Goal: Task Accomplishment & Management: Manage account settings

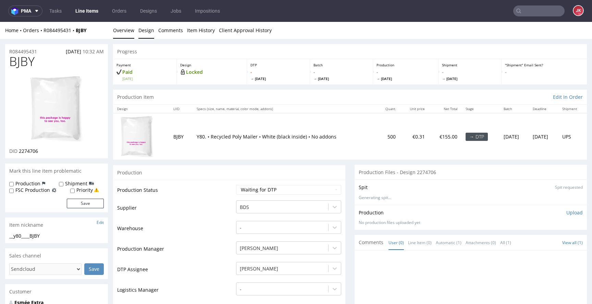
click at [144, 34] on link "Design" at bounding box center [146, 30] width 16 height 17
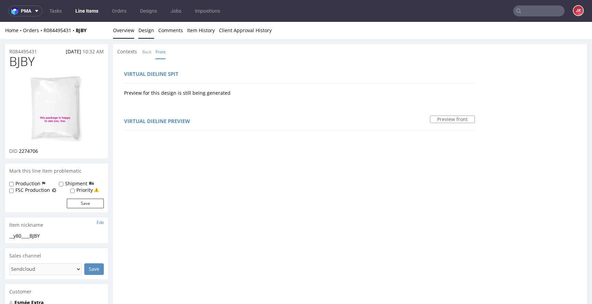
click at [127, 31] on link "Overview" at bounding box center [123, 30] width 21 height 17
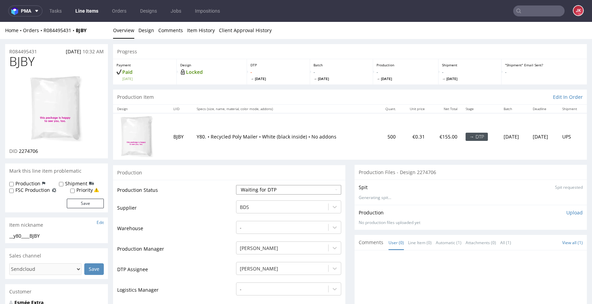
click at [273, 194] on select "Waiting for Artwork Waiting for Diecut Waiting for Mockup Waiting for DTP Waiti…" at bounding box center [288, 190] width 105 height 10
select select "dtp_in_process"
click at [236, 185] on select "Waiting for Artwork Waiting for Diecut Waiting for Mockup Waiting for DTP Waiti…" at bounding box center [288, 190] width 105 height 10
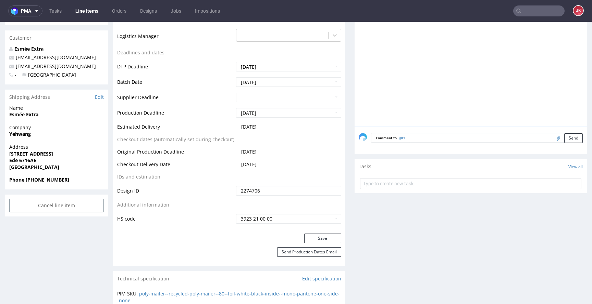
scroll to position [264, 0]
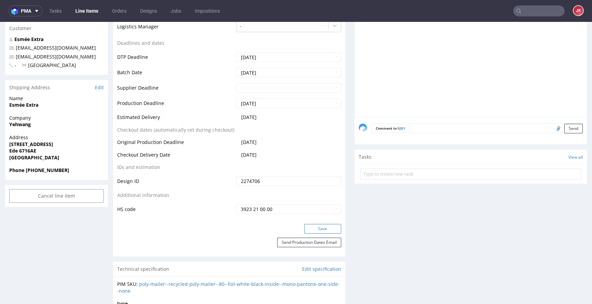
click at [316, 233] on button "Save" at bounding box center [322, 229] width 37 height 10
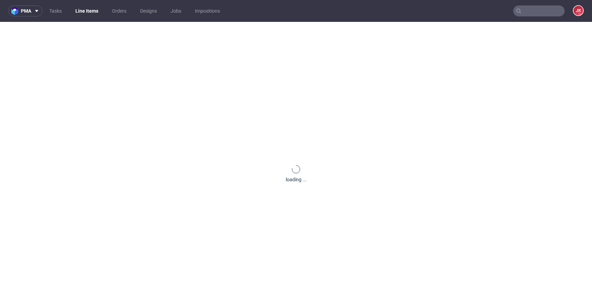
scroll to position [0, 0]
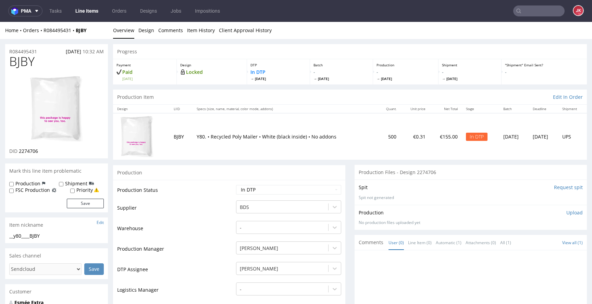
click at [21, 65] on span "BJBY" at bounding box center [21, 62] width 25 height 14
copy span "BJBY"
click at [147, 37] on link "Design" at bounding box center [146, 30] width 16 height 17
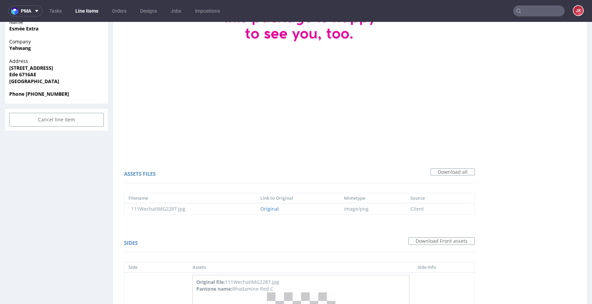
scroll to position [399, 0]
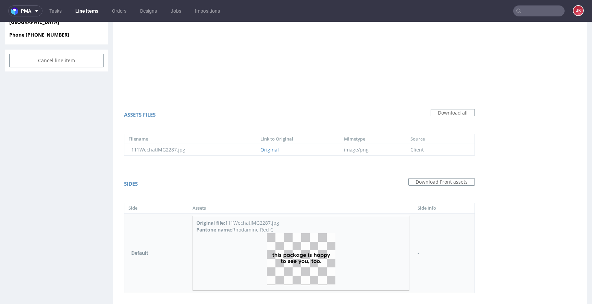
click at [292, 246] on img at bounding box center [301, 260] width 68 height 52
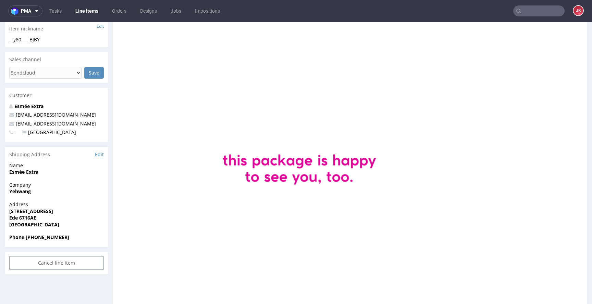
scroll to position [0, 0]
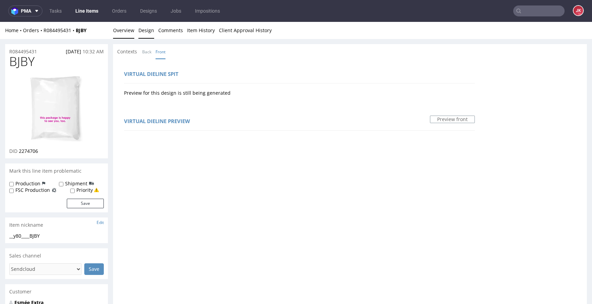
click at [126, 28] on link "Overview" at bounding box center [123, 30] width 21 height 17
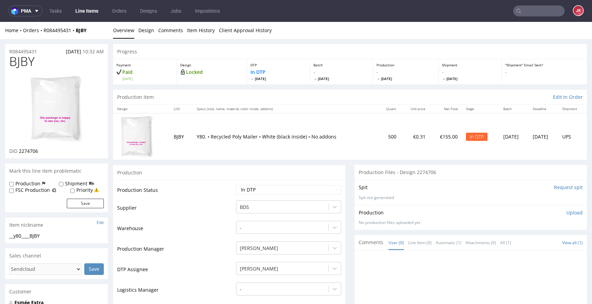
click at [82, 104] on img at bounding box center [56, 108] width 55 height 67
click at [146, 32] on link "Design" at bounding box center [146, 30] width 16 height 17
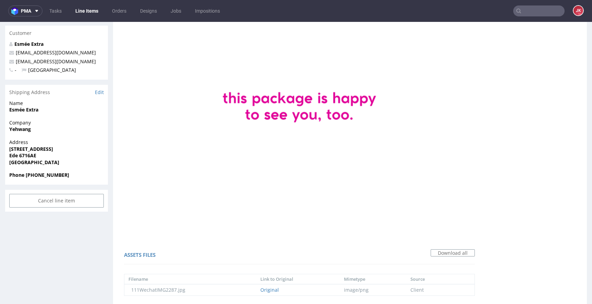
scroll to position [430, 0]
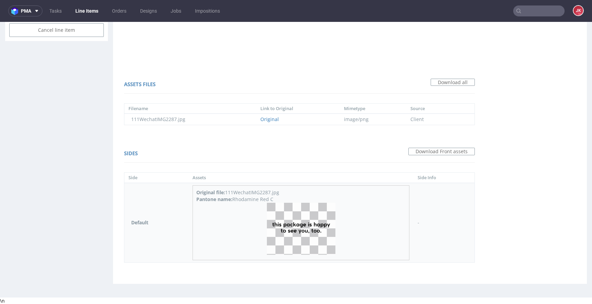
drag, startPoint x: 234, startPoint y: 199, endPoint x: 298, endPoint y: 198, distance: 63.7
click at [298, 198] on div "Pantone name: Rhodamine Red C" at bounding box center [300, 199] width 209 height 7
copy div "Rhodamine Red C"
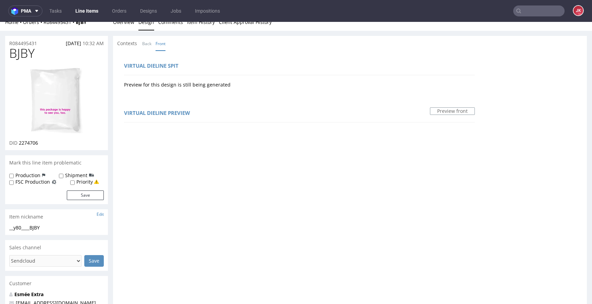
scroll to position [0, 0]
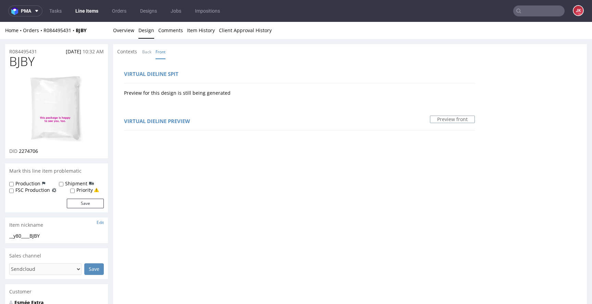
click at [205, 73] on div "Virtual dieline spit" at bounding box center [299, 75] width 351 height 16
click at [128, 34] on link "Overview" at bounding box center [123, 30] width 21 height 17
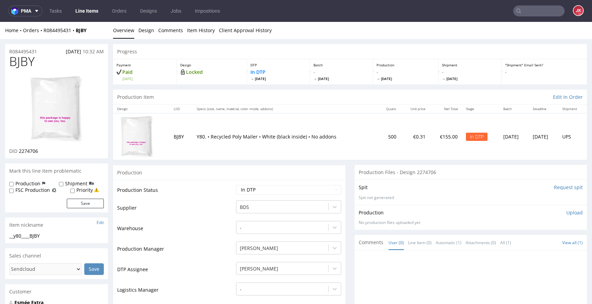
click at [24, 61] on span "BJBY" at bounding box center [21, 62] width 25 height 14
copy span "BJBY"
drag, startPoint x: 19, startPoint y: 152, endPoint x: 54, endPoint y: 151, distance: 34.9
click at [54, 151] on div "DID 2274706" at bounding box center [56, 151] width 95 height 7
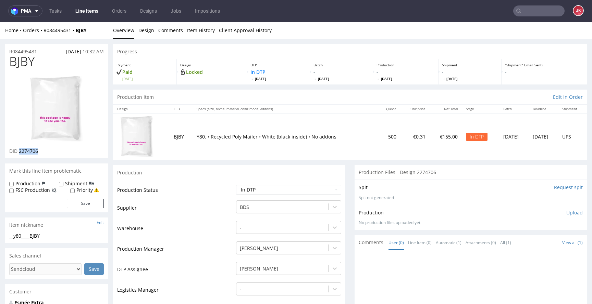
copy span "2274706"
drag, startPoint x: 63, startPoint y: 234, endPoint x: 2, endPoint y: 239, distance: 61.1
copy div "__y80____BJBY"
drag, startPoint x: 45, startPoint y: 52, endPoint x: 2, endPoint y: 54, distance: 42.9
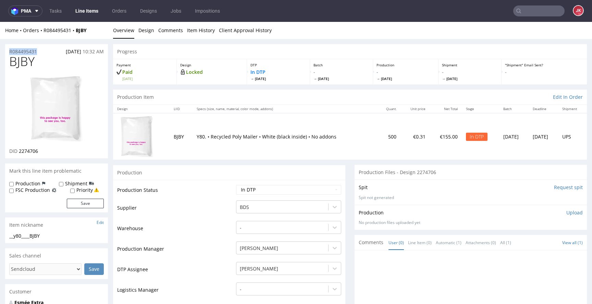
copy p "R084495431"
drag, startPoint x: 18, startPoint y: 153, endPoint x: 56, endPoint y: 151, distance: 37.4
click at [56, 151] on div "DID 2274706" at bounding box center [56, 151] width 95 height 7
copy span "2274706"
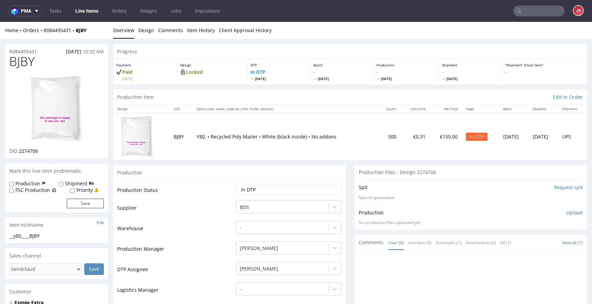
click at [566, 214] on p "Upload" at bounding box center [574, 213] width 16 height 7
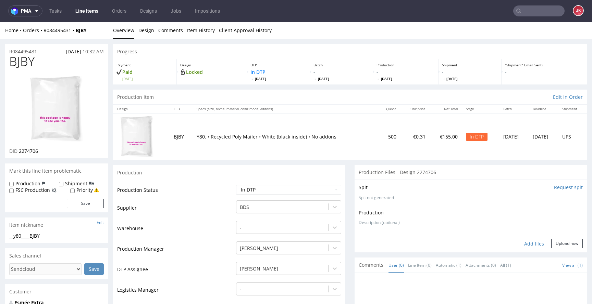
click at [527, 243] on div "Add files" at bounding box center [534, 244] width 34 height 10
type input "C:\fakepath\__y80____BJBY__d2274706__oR084495431__3.pdf"
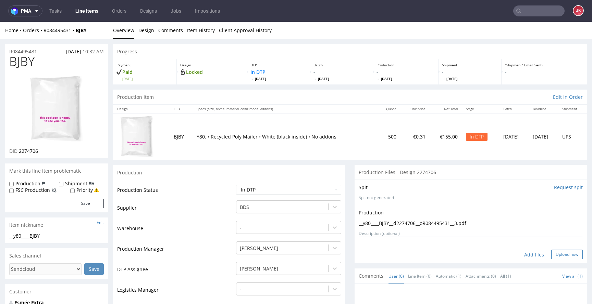
click at [551, 256] on button "Upload now" at bounding box center [567, 255] width 32 height 10
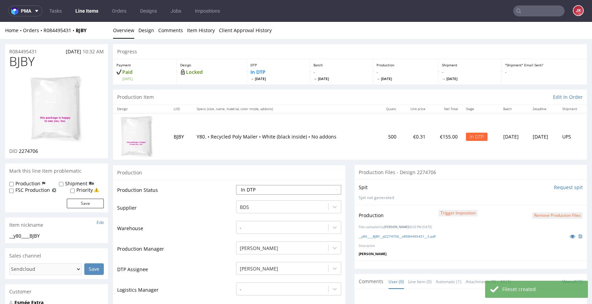
click at [310, 187] on select "Waiting for Artwork Waiting for Diecut Waiting for Mockup Waiting for DTP Waiti…" at bounding box center [288, 190] width 105 height 10
select select "dtp_production_ready"
click at [236, 185] on select "Waiting for Artwork Waiting for Diecut Waiting for Mockup Waiting for DTP Waiti…" at bounding box center [288, 190] width 105 height 10
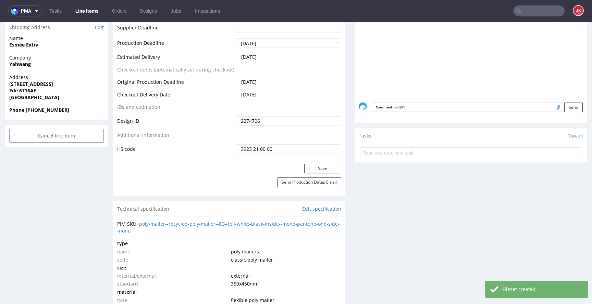
scroll to position [325, 0]
click at [315, 163] on button "Save" at bounding box center [322, 168] width 37 height 10
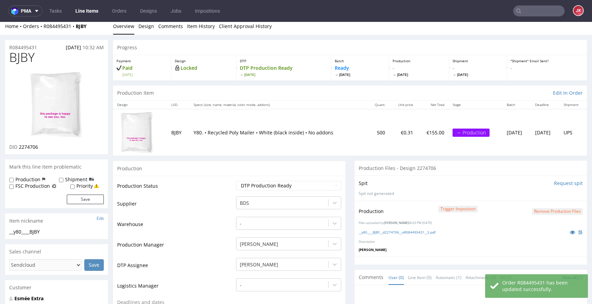
scroll to position [0, 0]
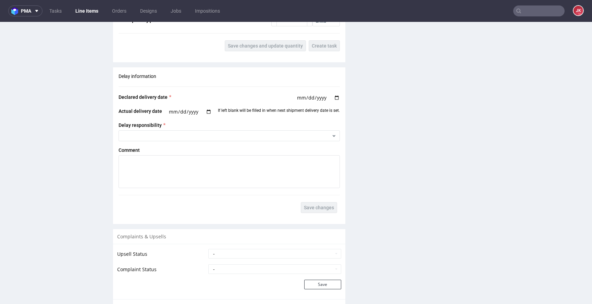
scroll to position [997, 0]
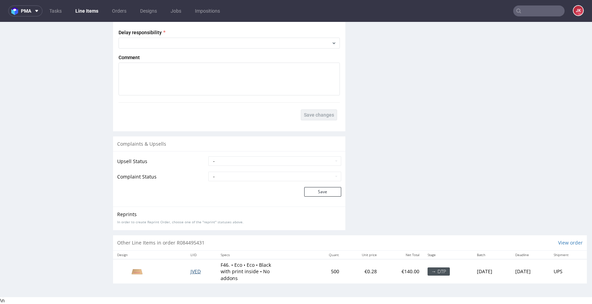
click at [192, 270] on span "JVED" at bounding box center [195, 271] width 10 height 7
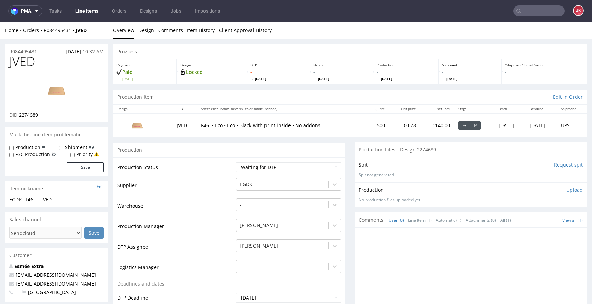
click at [554, 166] on input "Request spit" at bounding box center [568, 165] width 29 height 7
